Goal: Task Accomplishment & Management: Manage account settings

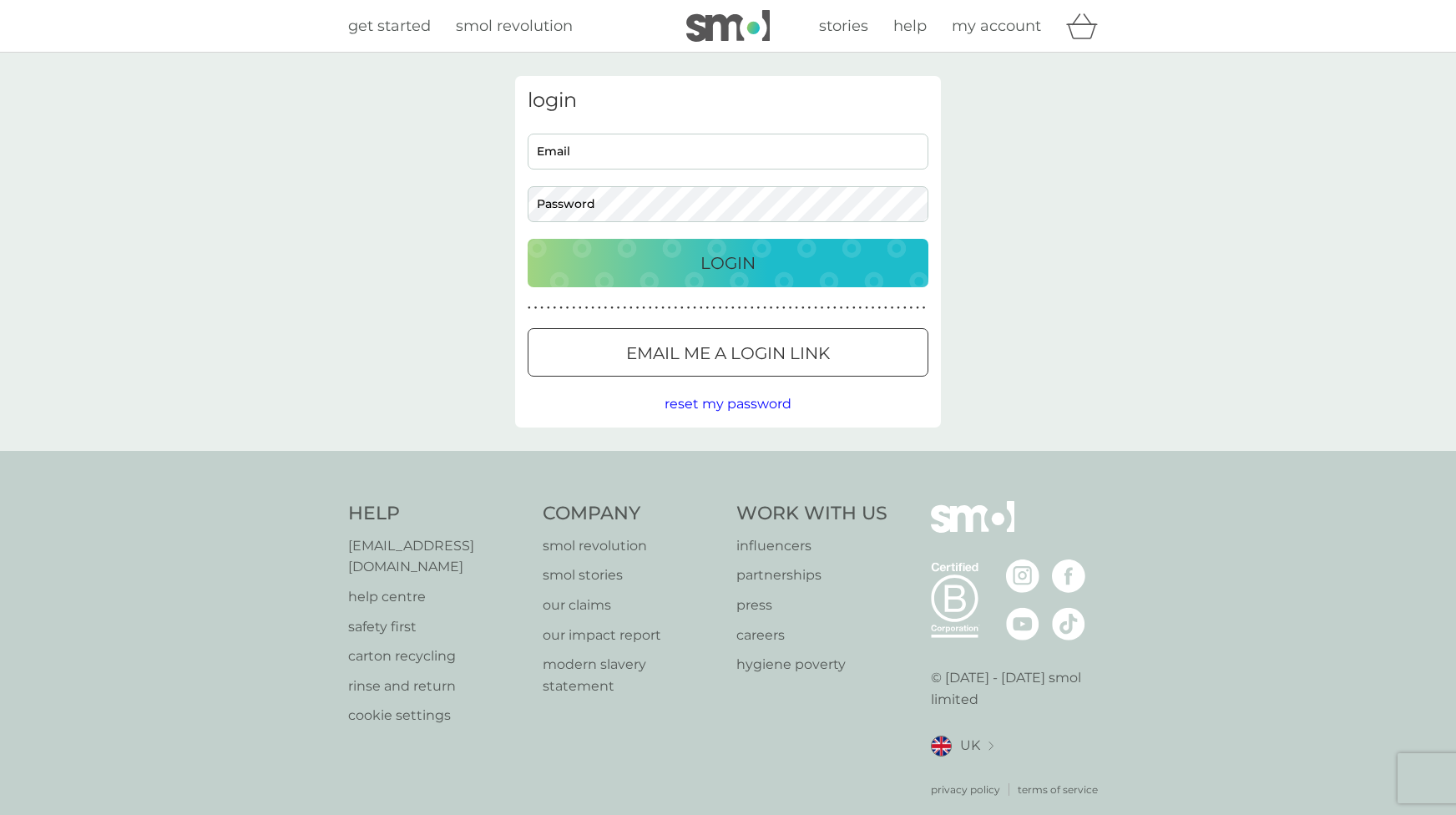
type input "[EMAIL_ADDRESS][DOMAIN_NAME]"
click at [664, 261] on div "Login" at bounding box center [728, 263] width 368 height 26
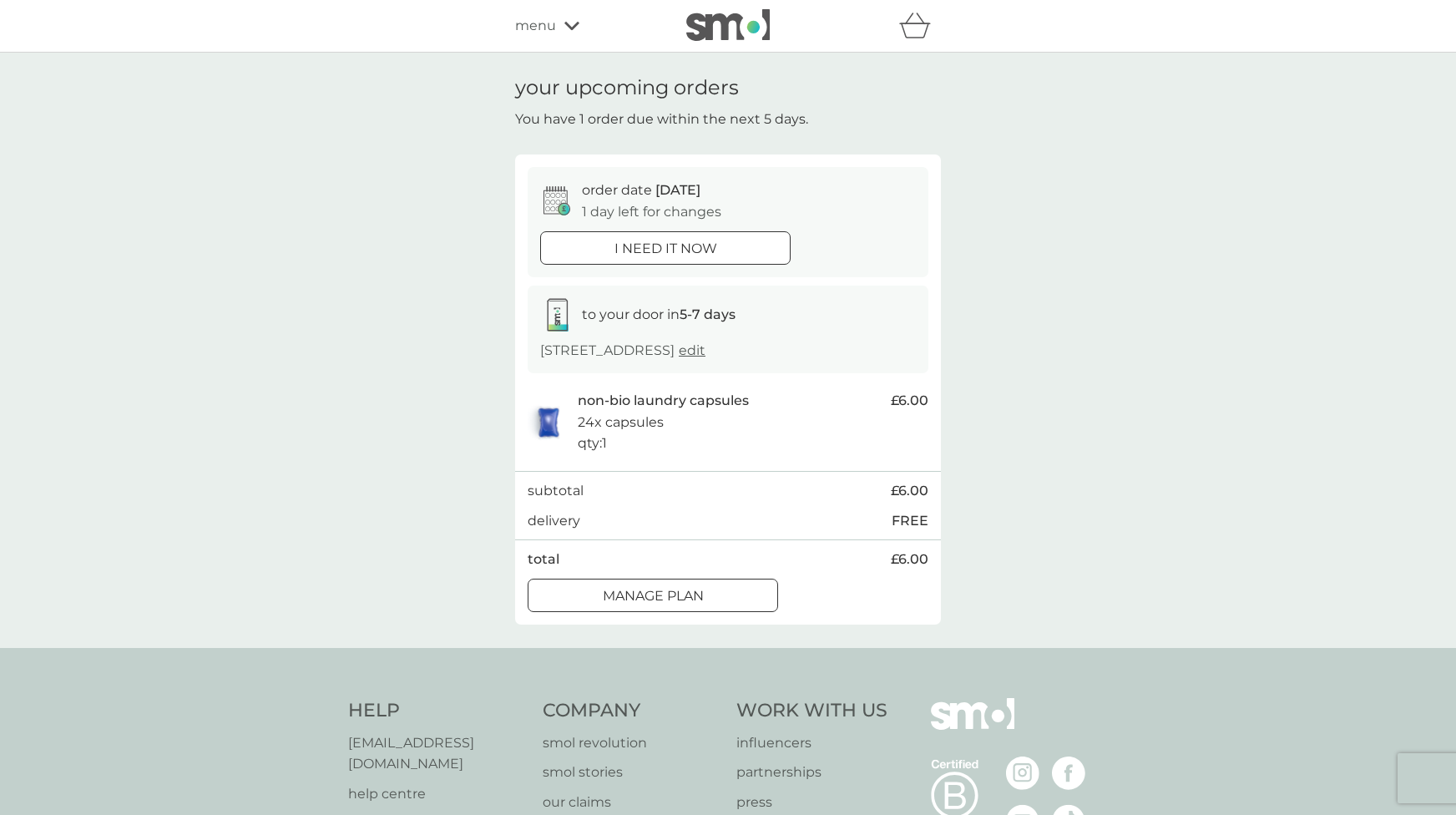
click at [706, 351] on span "edit" at bounding box center [692, 349] width 26 height 16
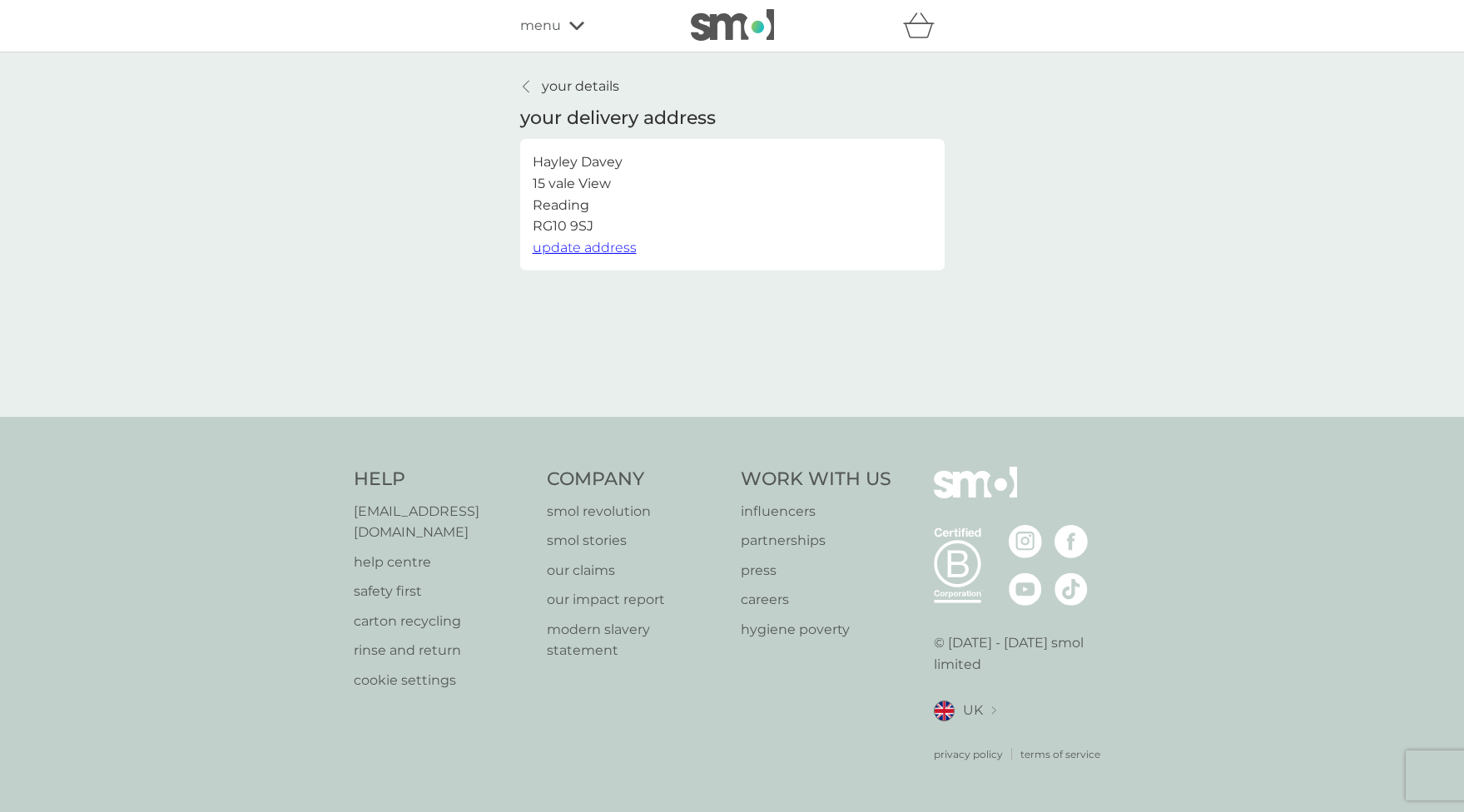
click at [529, 89] on div at bounding box center [526, 87] width 11 height 13
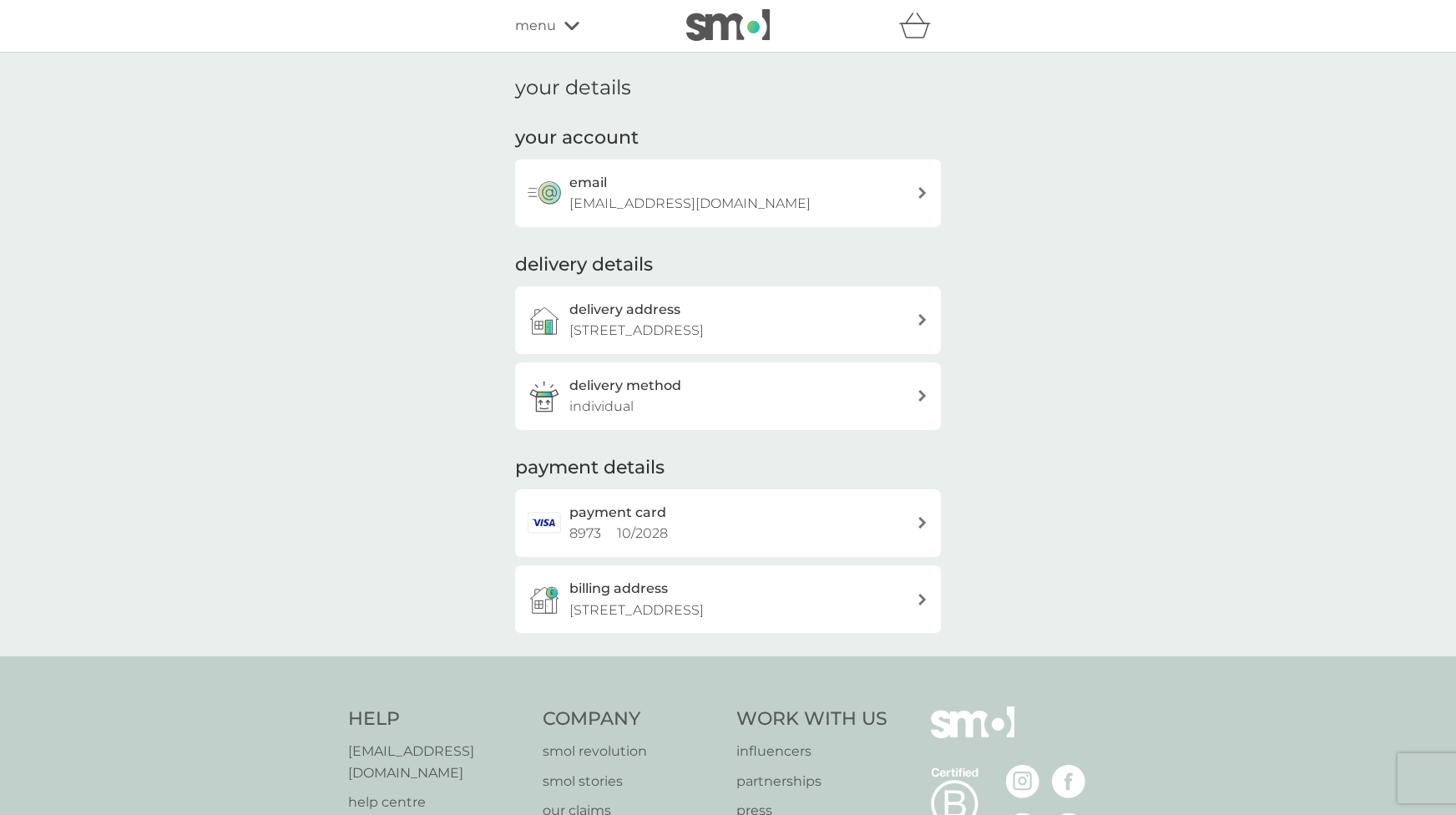
click at [702, 521] on div "payment card 8973 10 / 2028" at bounding box center [744, 522] width 348 height 42
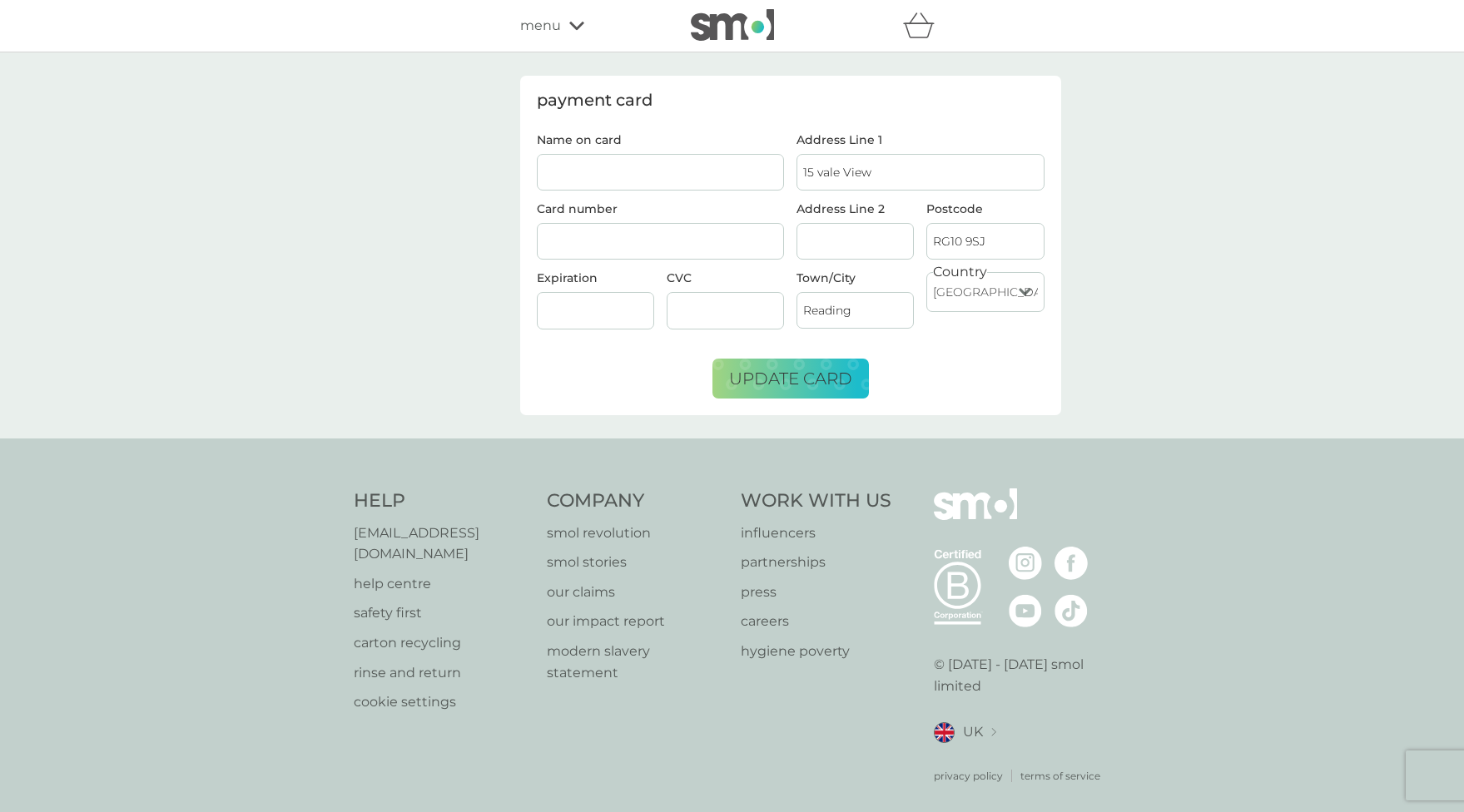
click at [647, 175] on input "Name on card" at bounding box center [660, 171] width 248 height 37
drag, startPoint x: 669, startPoint y: 174, endPoint x: 442, endPoint y: 199, distance: 228.4
click at [442, 199] on div "payment card Name on card 341265065001007 Card number Expiration CVC Address Li…" at bounding box center [732, 246] width 1464 height 386
type input "Mrs Hayley Davey"
drag, startPoint x: 588, startPoint y: 365, endPoint x: 609, endPoint y: 370, distance: 21.6
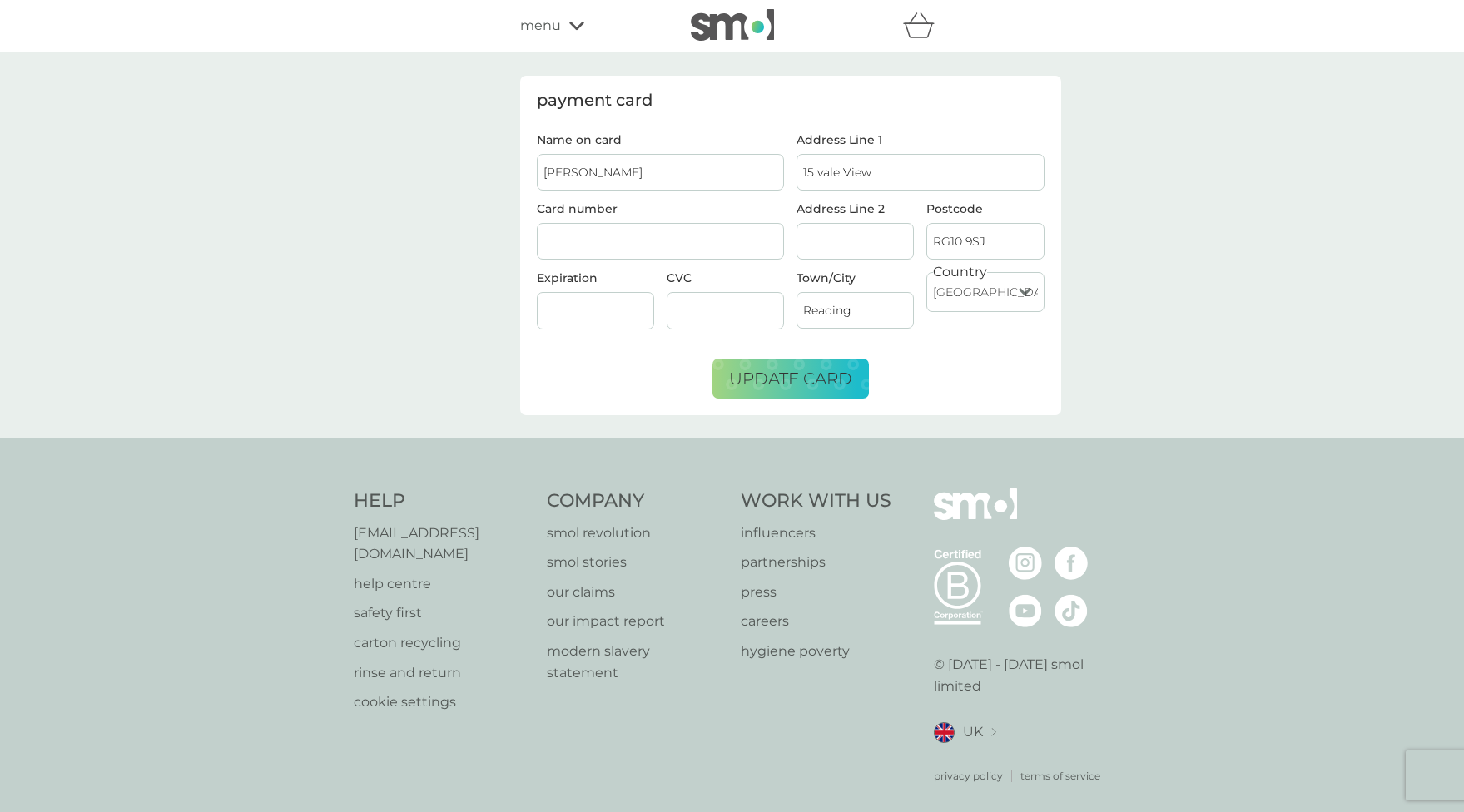
click at [588, 365] on form "Name on card Mrs Hayley Davey Card number Expiration CVC Address Line 1 15 vale…" at bounding box center [790, 265] width 507 height 264
click at [807, 375] on span "update card" at bounding box center [790, 378] width 123 height 20
